Goal: Transaction & Acquisition: Book appointment/travel/reservation

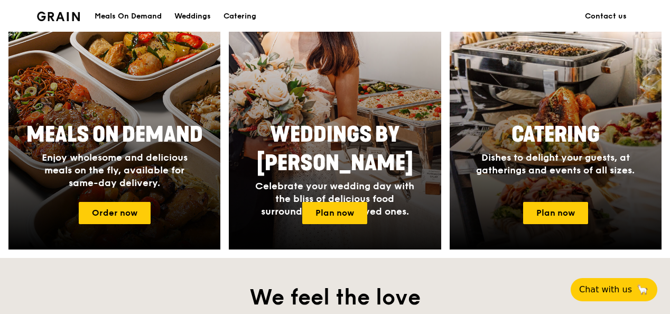
scroll to position [475, 0]
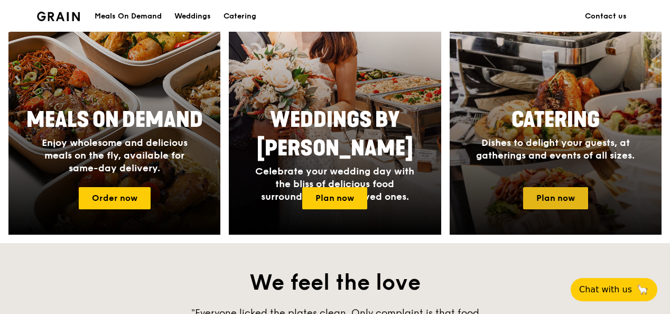
click at [548, 194] on link "Plan now" at bounding box center [555, 198] width 65 height 22
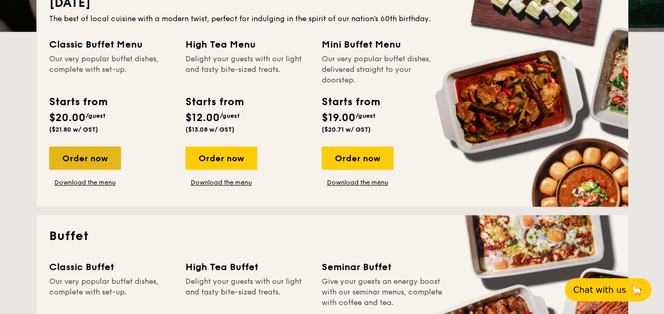
scroll to position [264, 0]
click at [80, 158] on div "Order now" at bounding box center [85, 157] width 72 height 23
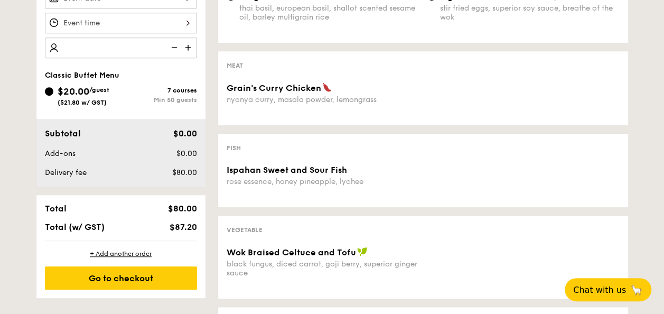
scroll to position [317, 0]
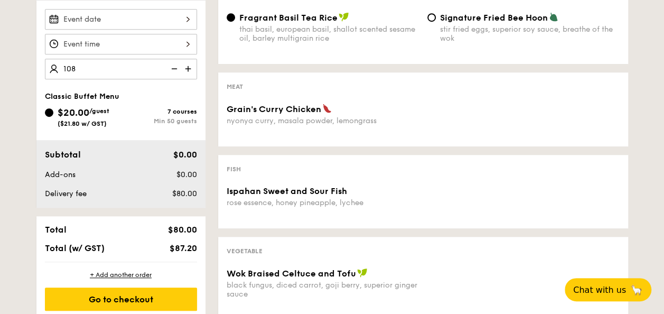
click at [139, 45] on div at bounding box center [121, 44] width 152 height 21
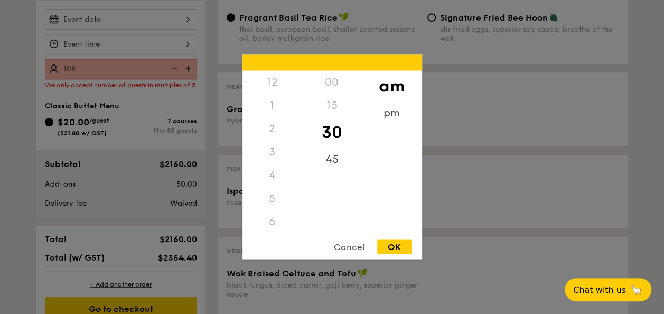
scroll to position [116, 0]
click at [354, 249] on div "Cancel" at bounding box center [349, 247] width 52 height 14
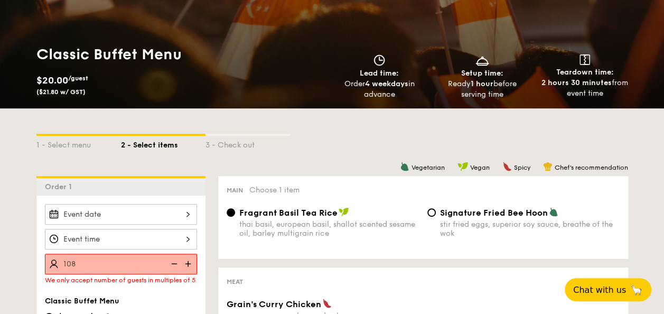
scroll to position [211, 0]
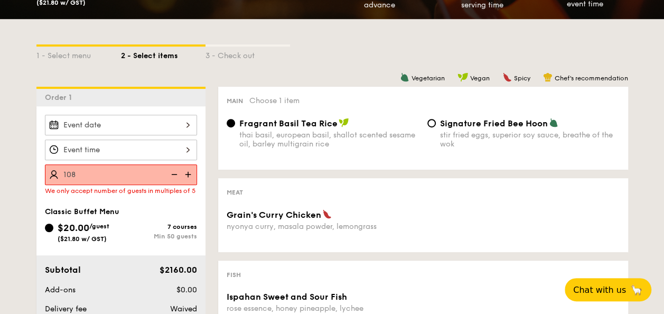
click at [189, 173] on img at bounding box center [189, 174] width 16 height 20
type input "110 guests"
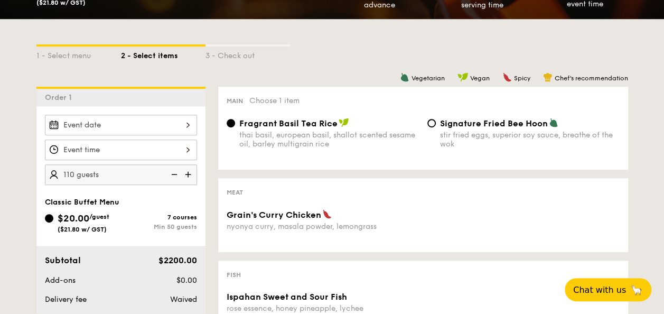
click at [117, 125] on div at bounding box center [121, 125] width 152 height 21
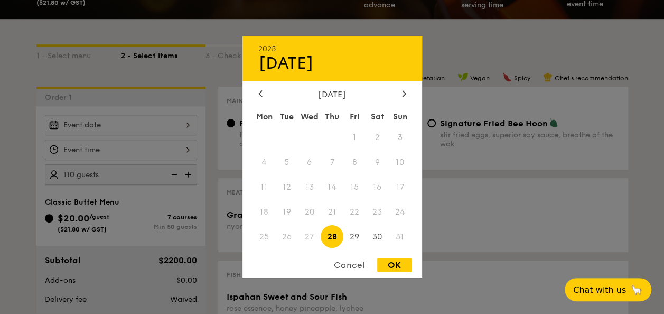
click at [396, 96] on div "[DATE]" at bounding box center [332, 94] width 148 height 10
click at [398, 93] on div "August 2025" at bounding box center [332, 94] width 148 height 10
click at [401, 91] on div at bounding box center [404, 94] width 10 height 10
click at [402, 91] on icon at bounding box center [404, 93] width 4 height 7
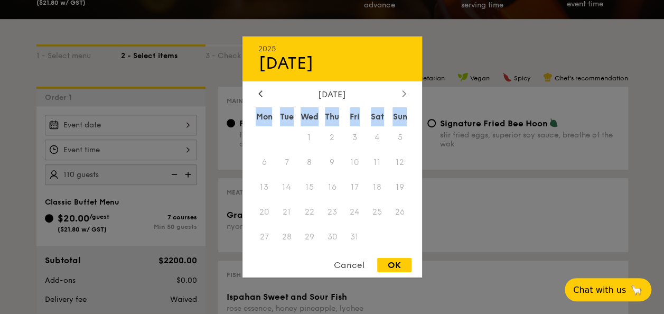
click at [402, 91] on icon at bounding box center [404, 93] width 4 height 7
click at [259, 94] on icon at bounding box center [260, 93] width 4 height 7
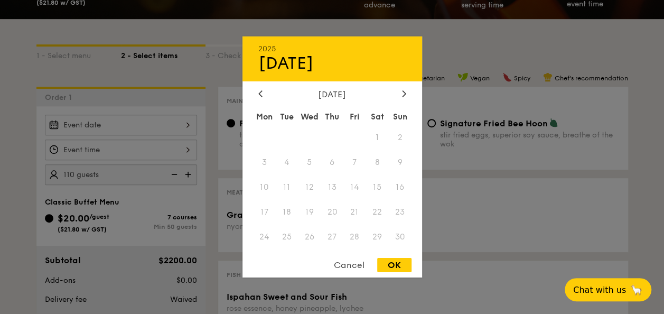
click at [359, 183] on span "14" at bounding box center [354, 187] width 23 height 23
click at [357, 184] on span "14" at bounding box center [354, 187] width 23 height 23
click at [351, 267] on div "Cancel" at bounding box center [349, 265] width 52 height 14
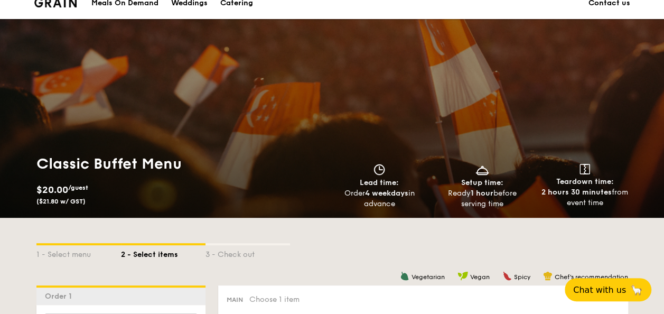
scroll to position [0, 0]
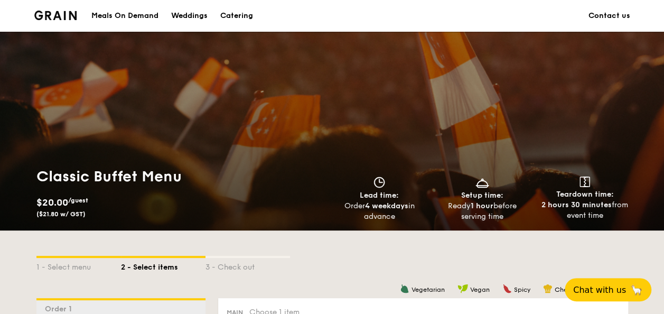
click at [223, 14] on div "Catering" at bounding box center [236, 16] width 33 height 32
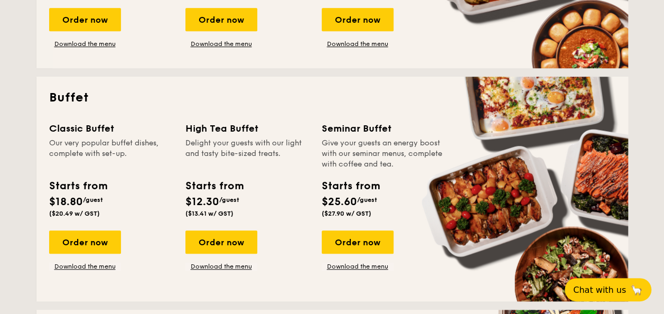
scroll to position [422, 0]
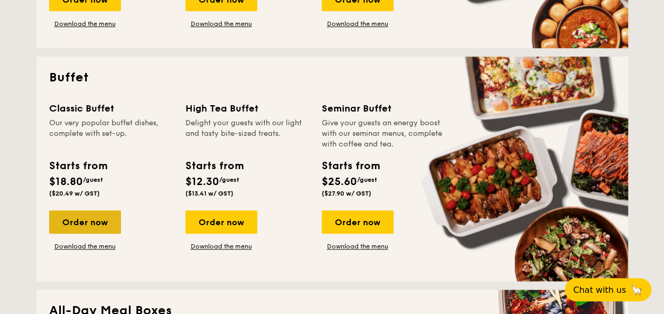
click at [100, 217] on div "Order now" at bounding box center [85, 221] width 72 height 23
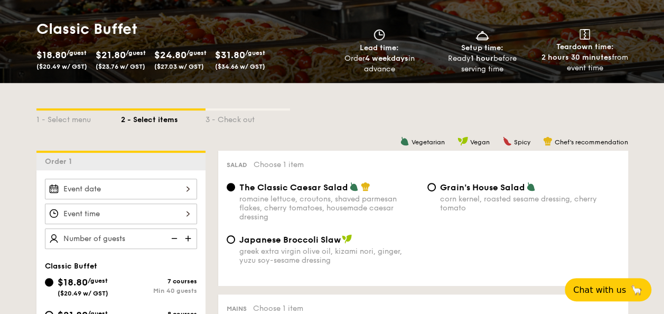
scroll to position [264, 0]
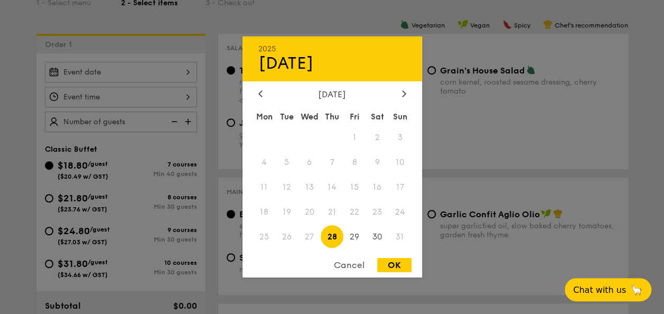
click at [109, 68] on div "2025 Aug 28 August 2025 Mon Tue Wed Thu Fri Sat Sun 1 2 3 4 5 6 7 8 9 10 11 12 …" at bounding box center [121, 72] width 152 height 21
click at [404, 92] on icon at bounding box center [404, 93] width 4 height 7
click at [404, 87] on div "2025 Aug 28 September 2025 Mon Tue Wed Thu Fri Sat Sun 1 2 3 4 5 6 7 8 9 10 11 …" at bounding box center [332, 156] width 180 height 241
click at [402, 93] on icon at bounding box center [404, 93] width 4 height 7
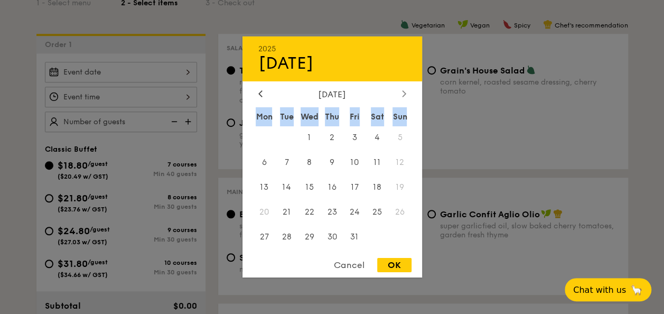
click at [402, 93] on icon at bounding box center [404, 93] width 4 height 7
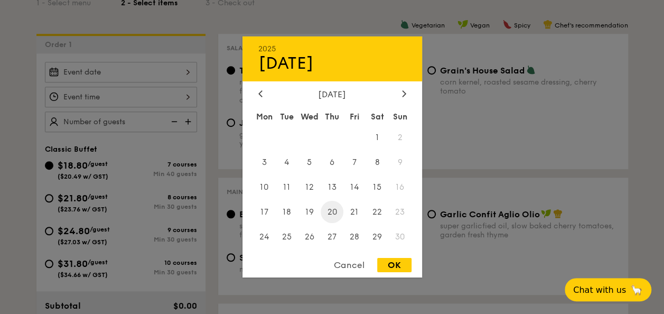
click at [332, 213] on span "20" at bounding box center [332, 211] width 23 height 23
click at [403, 268] on div "OK" at bounding box center [394, 265] width 34 height 14
type input "Nov 20, 2025"
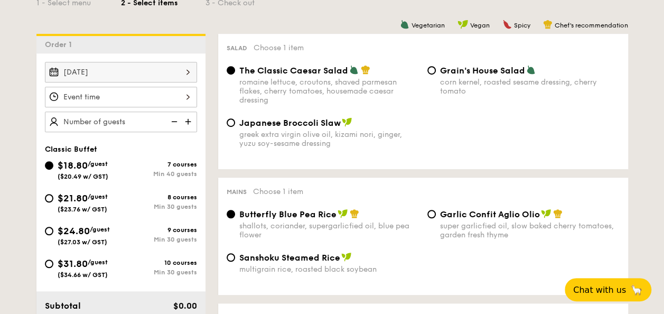
click at [165, 99] on div at bounding box center [121, 97] width 152 height 21
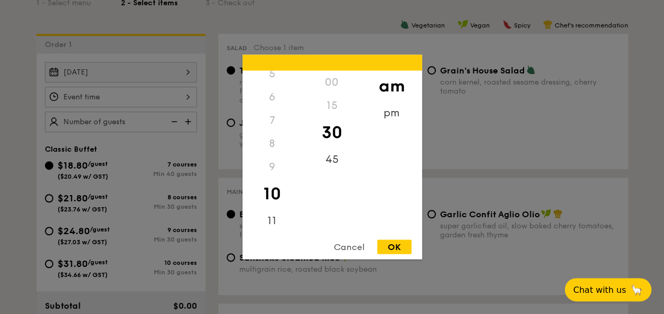
scroll to position [0, 0]
click at [270, 106] on div "1" at bounding box center [272, 105] width 60 height 23
click at [272, 104] on div "1" at bounding box center [272, 105] width 60 height 23
click at [275, 144] on div "3" at bounding box center [272, 151] width 60 height 23
click at [270, 79] on div "12" at bounding box center [272, 82] width 60 height 23
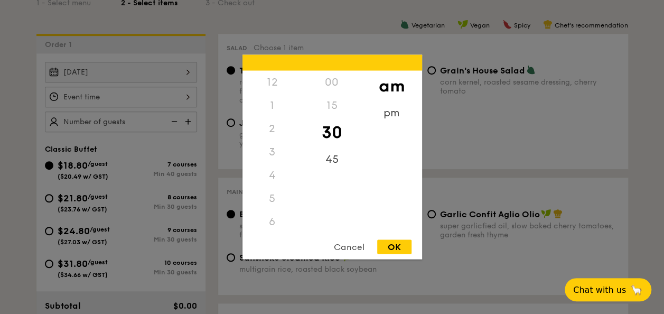
click at [341, 124] on div "30" at bounding box center [332, 132] width 60 height 31
click at [384, 111] on div "pm" at bounding box center [392, 116] width 60 height 31
click at [268, 78] on div "12" at bounding box center [272, 86] width 60 height 31
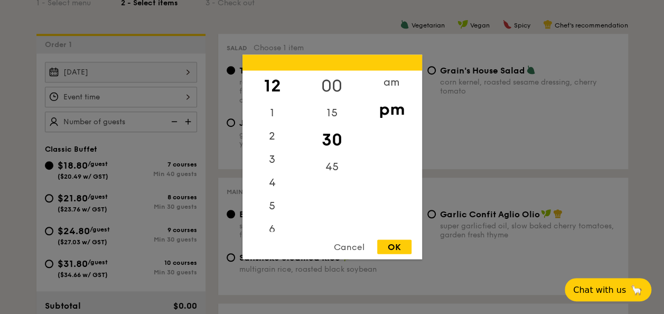
click at [335, 81] on div "00" at bounding box center [332, 86] width 60 height 31
click at [406, 246] on div "OK" at bounding box center [394, 247] width 34 height 14
type input "12:00PM"
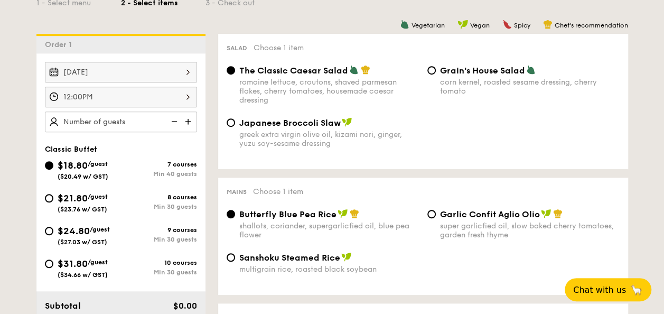
click at [187, 121] on img at bounding box center [189, 121] width 16 height 20
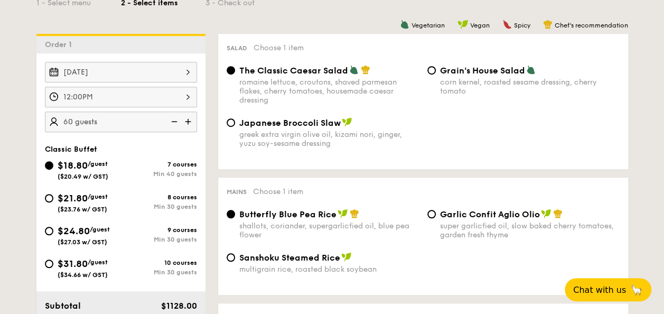
click at [187, 121] on img at bounding box center [189, 121] width 16 height 20
click at [186, 121] on img at bounding box center [189, 121] width 16 height 20
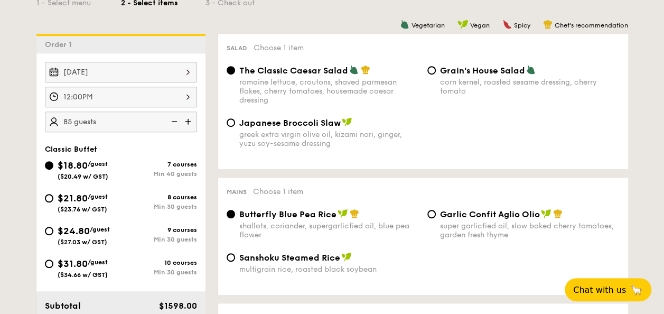
click at [186, 121] on img at bounding box center [189, 121] width 16 height 20
click at [186, 120] on img at bounding box center [189, 121] width 16 height 20
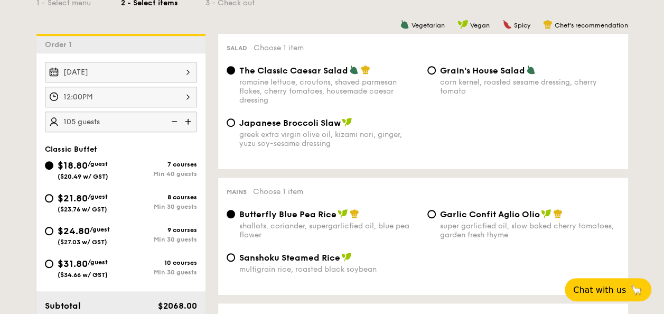
type input "110 guests"
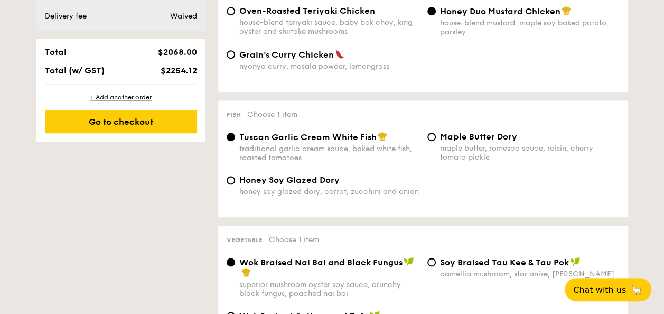
scroll to position [687, 0]
